Goal: Task Accomplishment & Management: Manage account settings

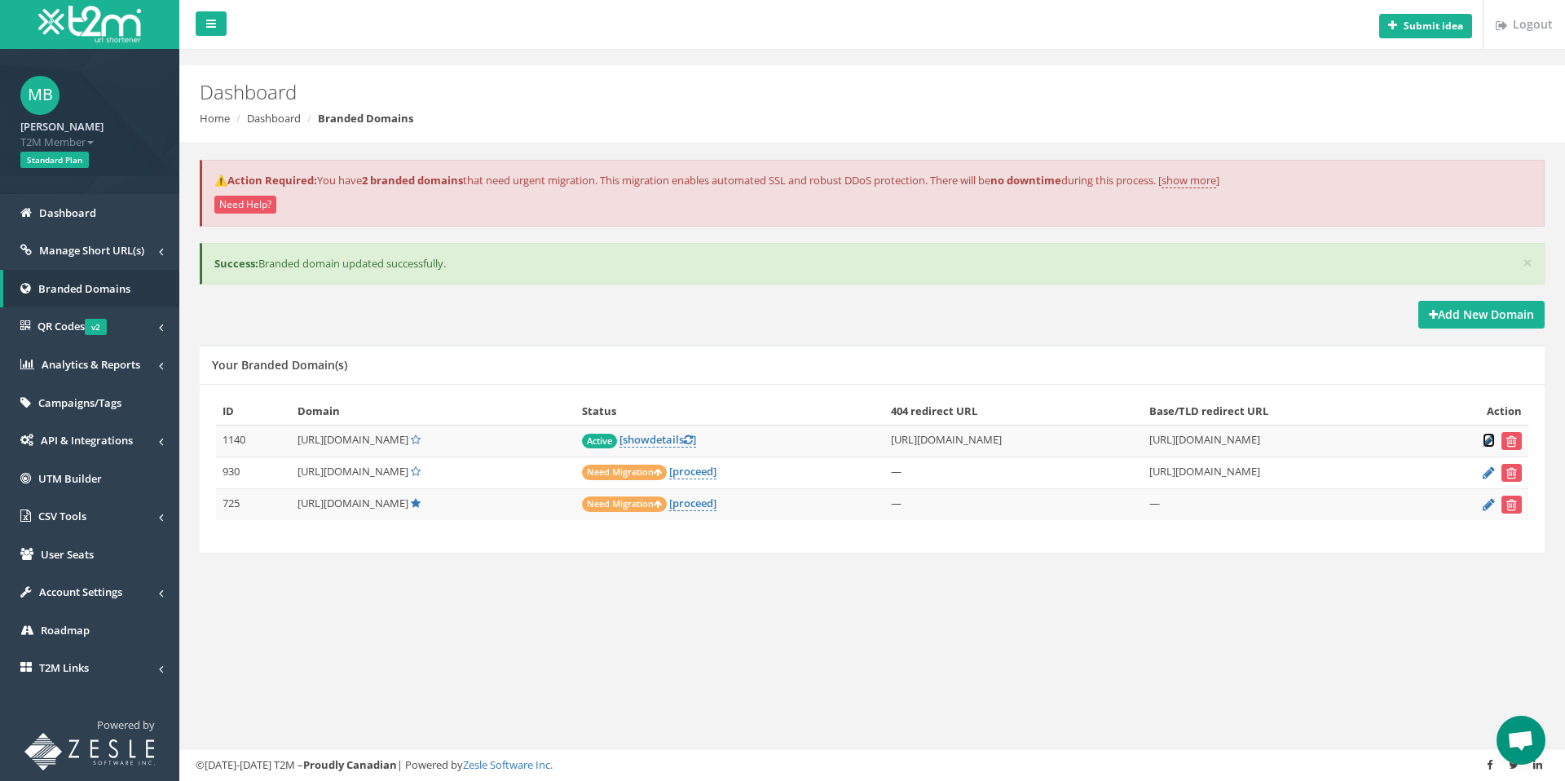
click at [1487, 438] on icon at bounding box center [1489, 440] width 12 height 11
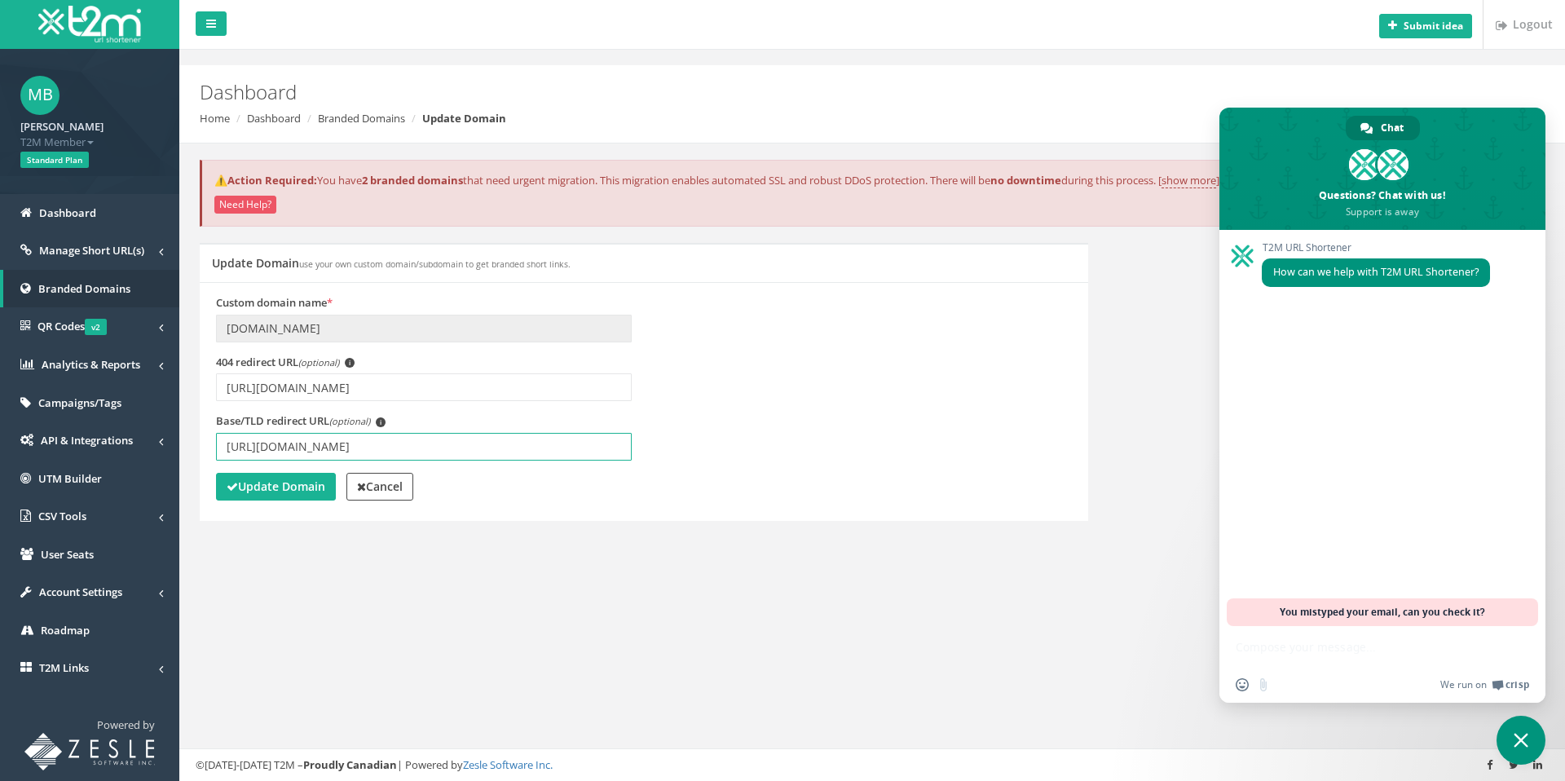
drag, startPoint x: 526, startPoint y: 449, endPoint x: 201, endPoint y: 480, distance: 326.0
click at [201, 480] on div "Custom domain name * tv.tbcla.org 404 redirect URL (optional) i https://www.you…" at bounding box center [644, 401] width 889 height 239
paste input "rmNzqQv3R4k"
type input "[URL][DOMAIN_NAME]"
click at [278, 493] on strong "Update Domain" at bounding box center [276, 486] width 99 height 15
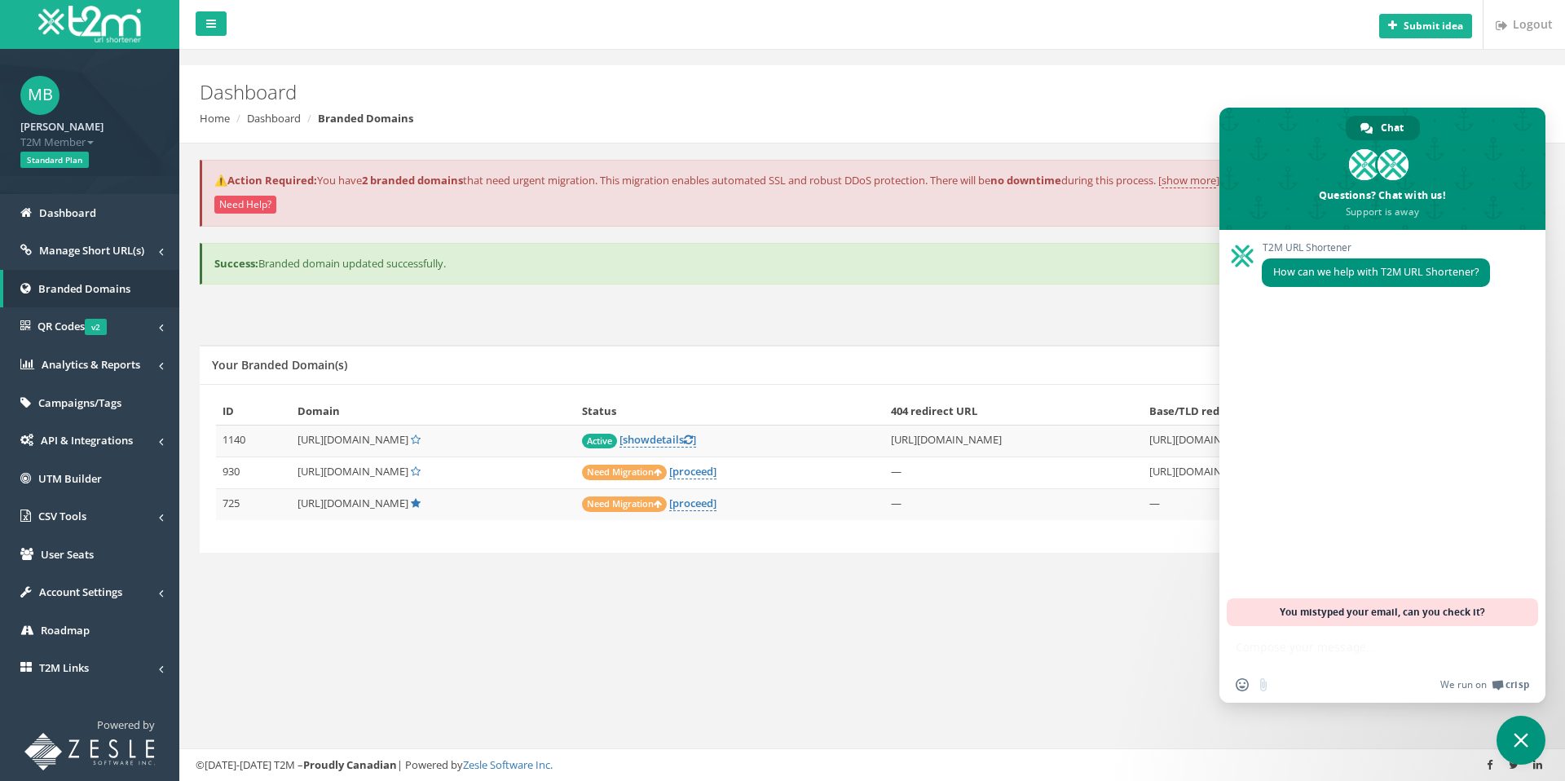
click at [1531, 735] on span "Close chat" at bounding box center [1521, 740] width 49 height 49
